Goal: Information Seeking & Learning: Learn about a topic

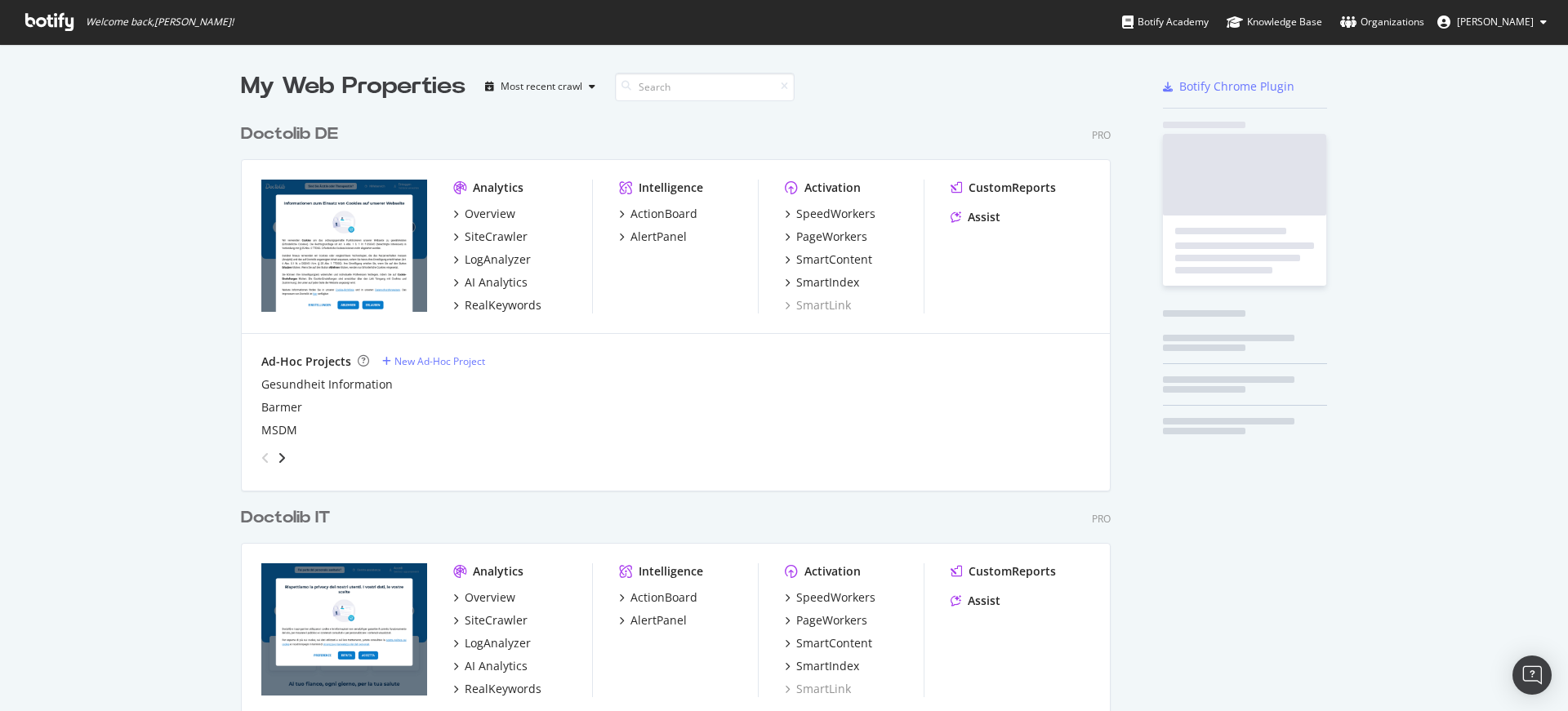
scroll to position [699, 1543]
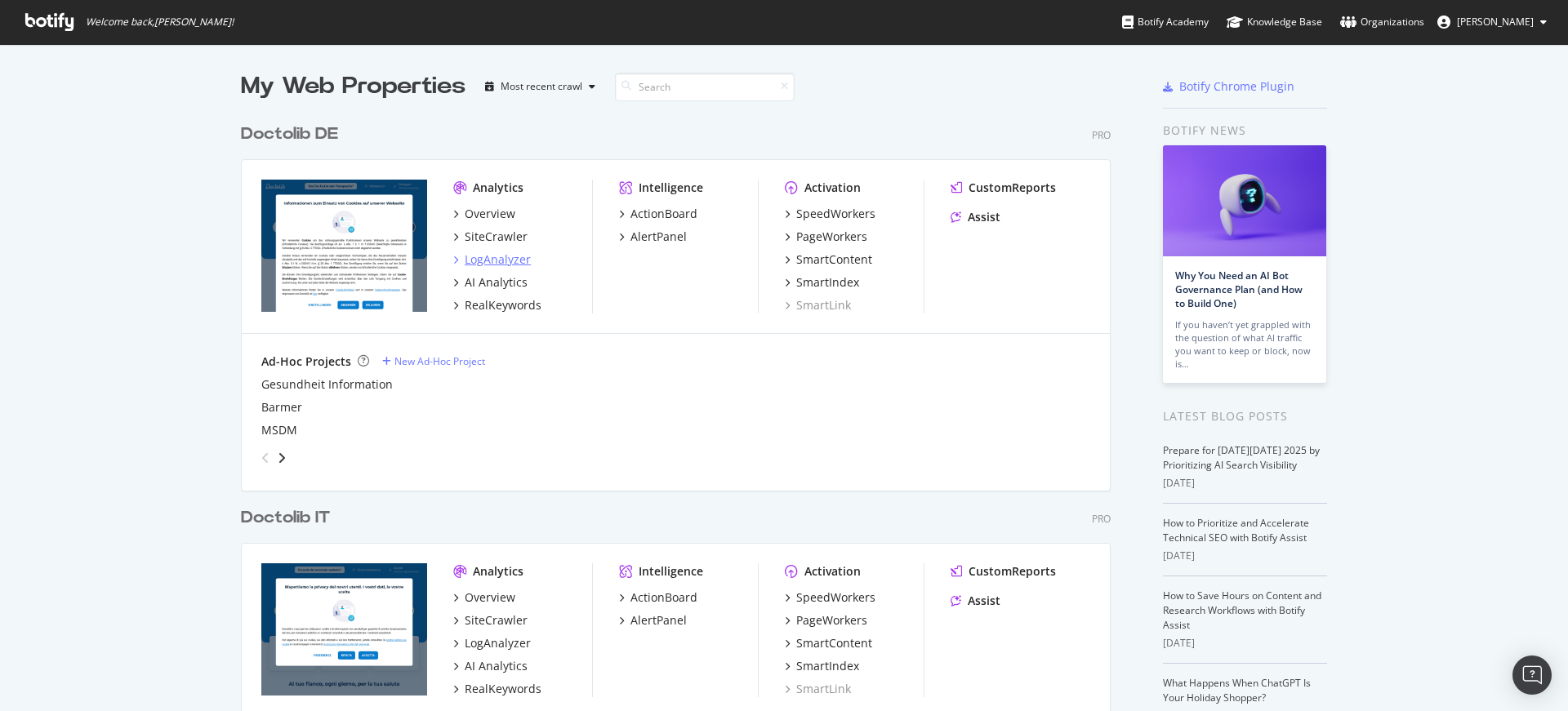
click at [491, 262] on div "LogAnalyzer" at bounding box center [497, 260] width 66 height 16
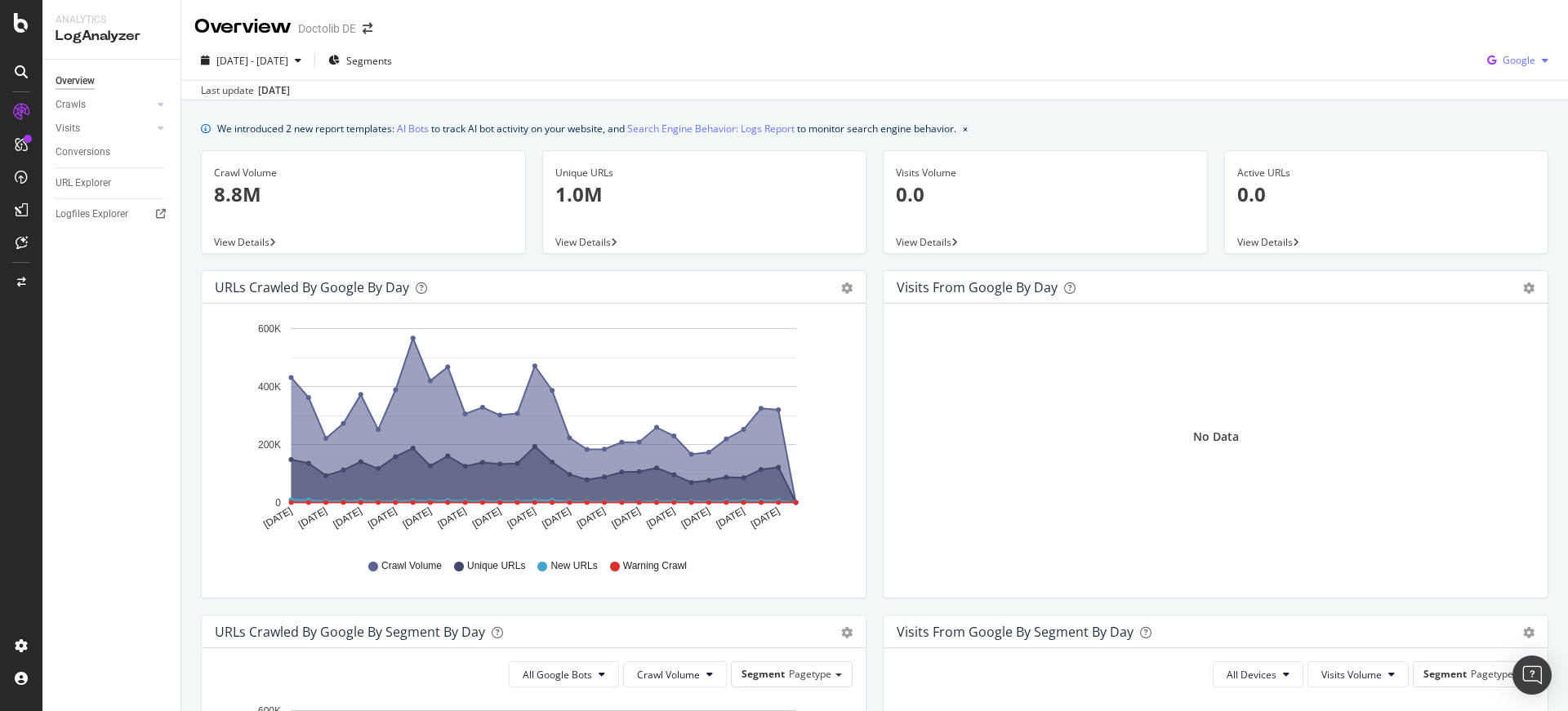
click at [1503, 62] on span "Google" at bounding box center [1518, 60] width 32 height 14
click at [1489, 124] on span "Bing" at bounding box center [1517, 122] width 60 height 14
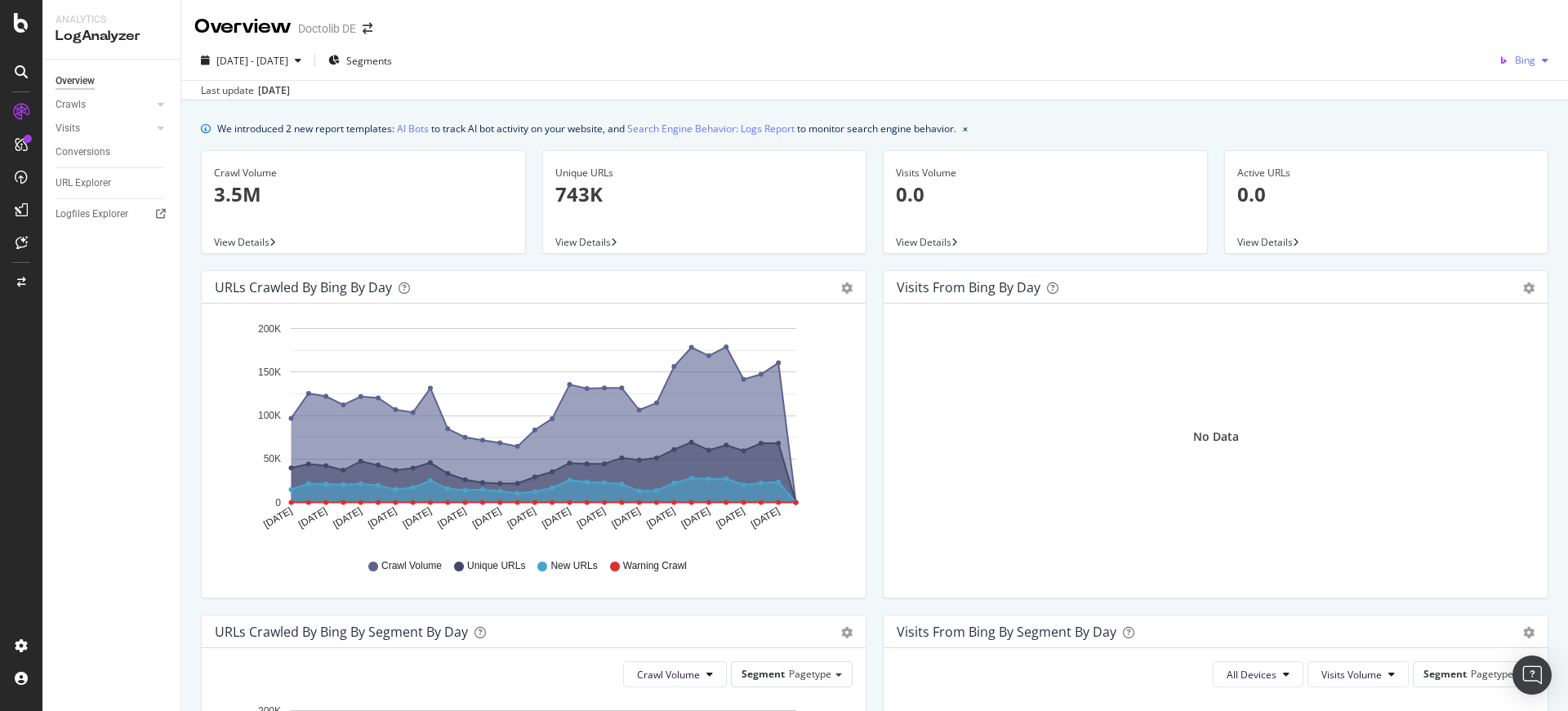
click at [1516, 61] on span "Bing" at bounding box center [1524, 60] width 20 height 14
click at [1477, 157] on span at bounding box center [1472, 154] width 20 height 20
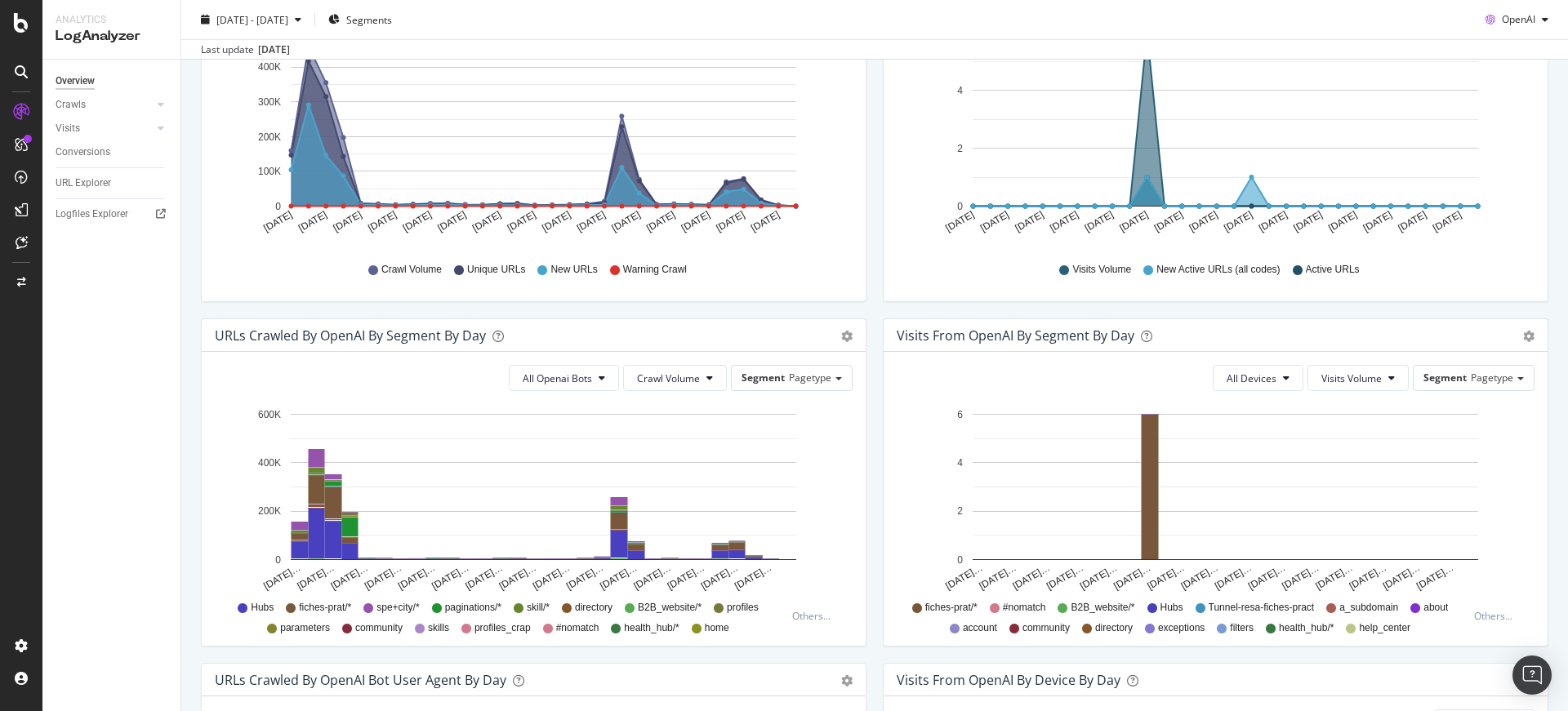
scroll to position [650, 0]
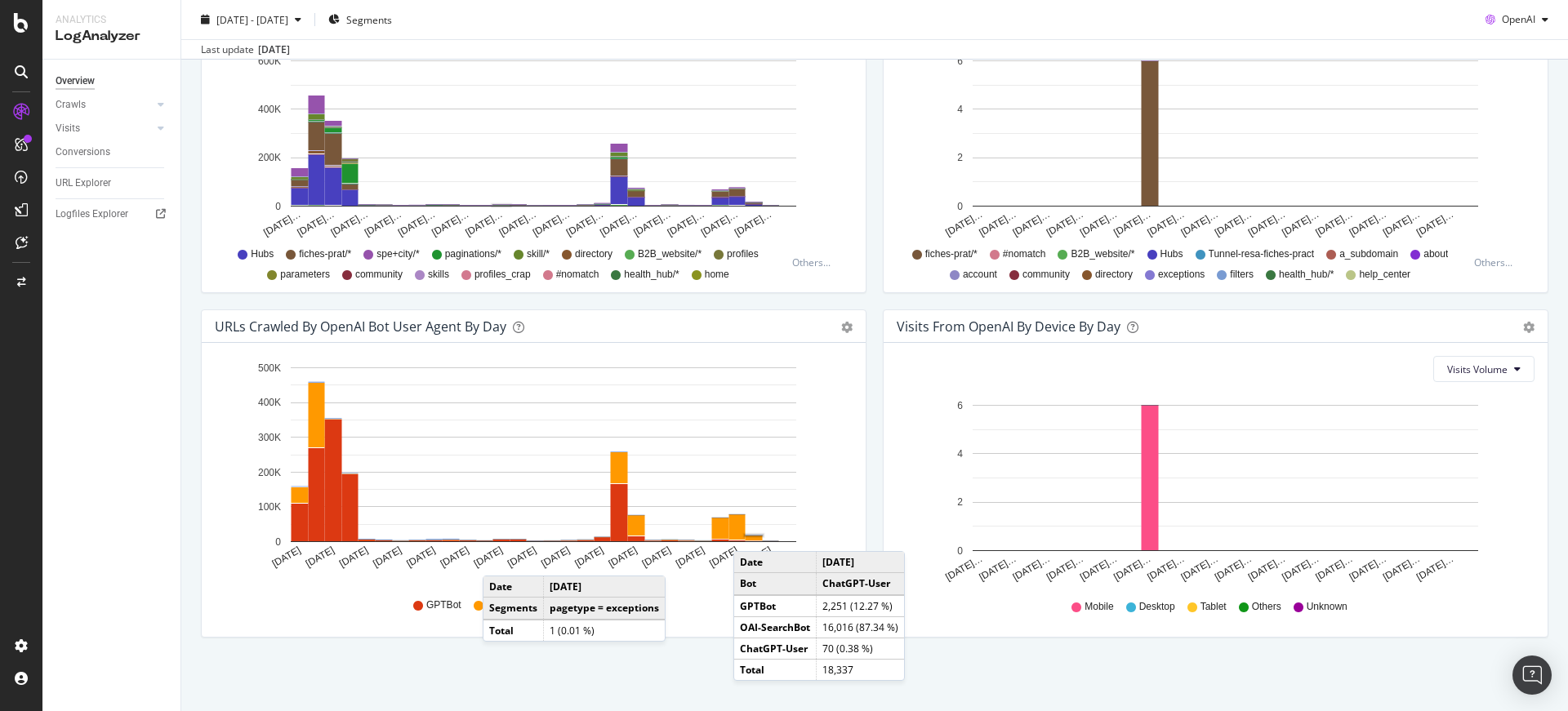
click at [682, 658] on div "We introduced 2 new report templates: AI Bots to track AI bot activity on your …" at bounding box center [874, 80] width 1387 height 1261
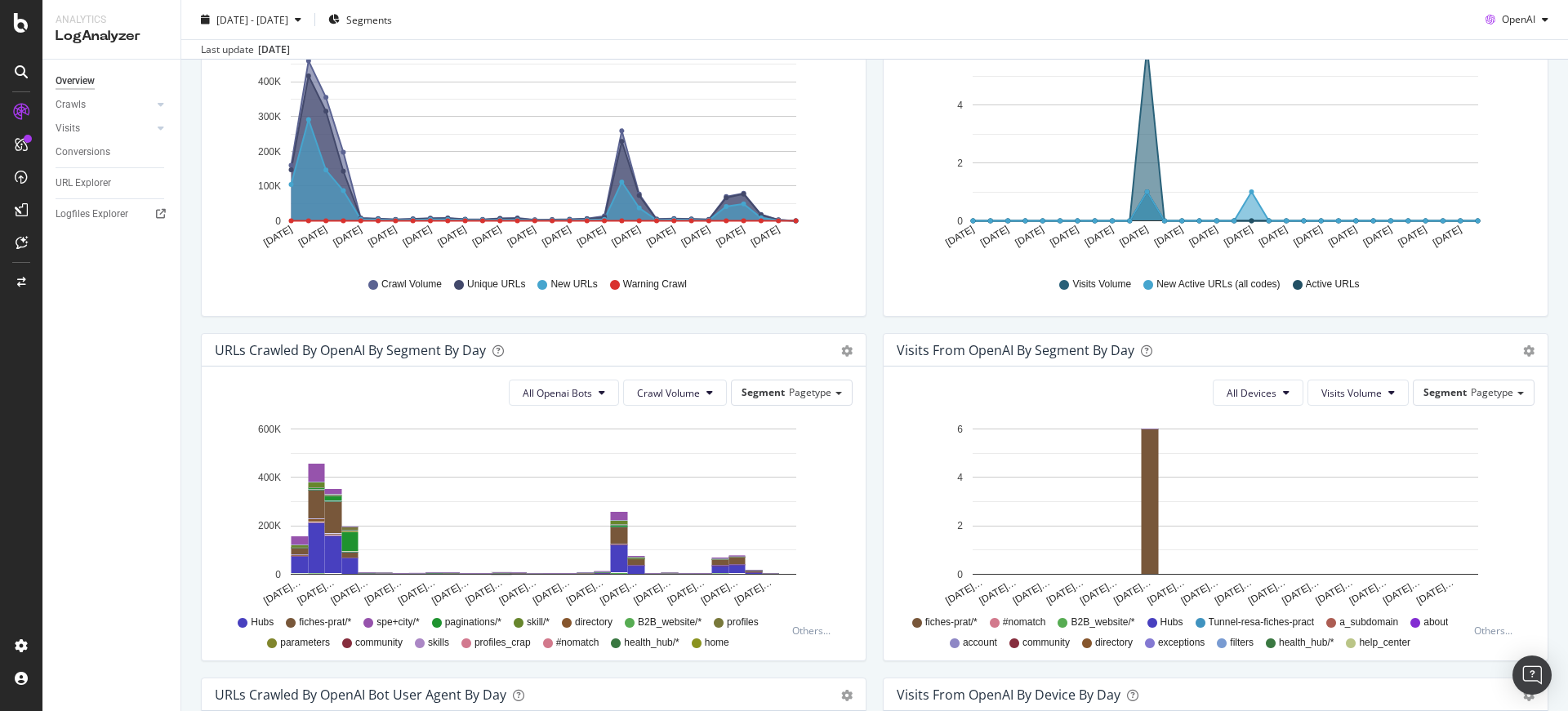
scroll to position [0, 0]
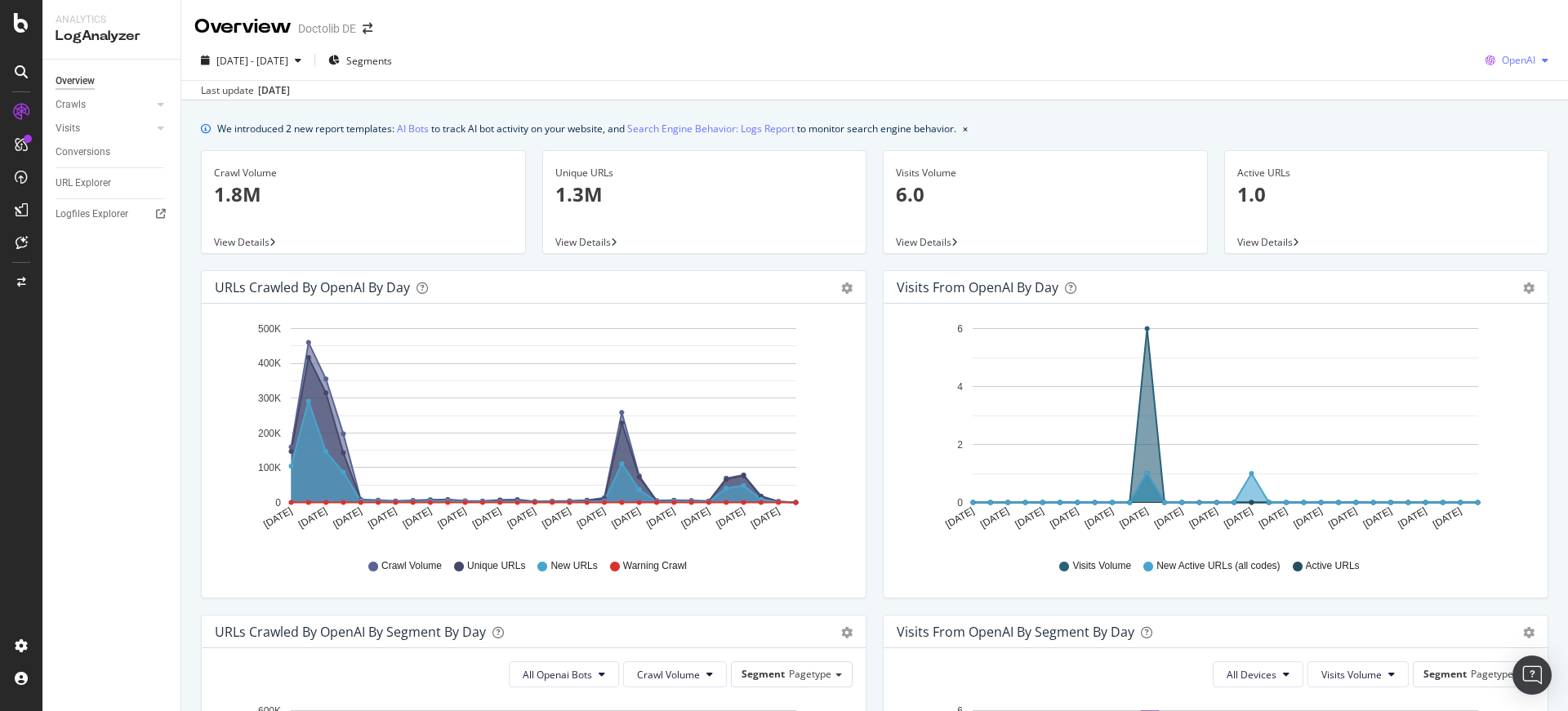
click at [1541, 62] on icon "button" at bounding box center [1544, 60] width 7 height 10
click at [1493, 187] on span "Other AI Bots" at bounding box center [1516, 183] width 60 height 14
